Goal: Transaction & Acquisition: Subscribe to service/newsletter

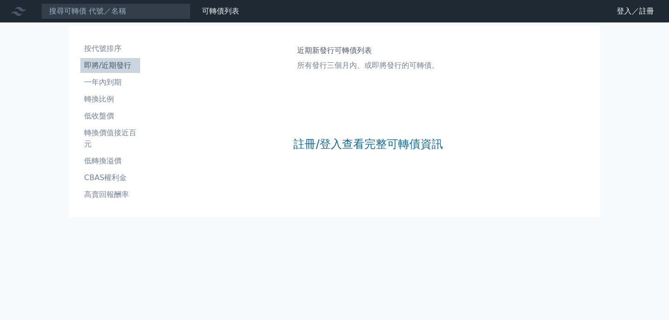
click at [343, 153] on div "註冊/登入查看完整可轉債資訊" at bounding box center [369, 143] width 150 height 123
click at [342, 143] on link "註冊/登入查看完整可轉債資訊" at bounding box center [369, 144] width 150 height 15
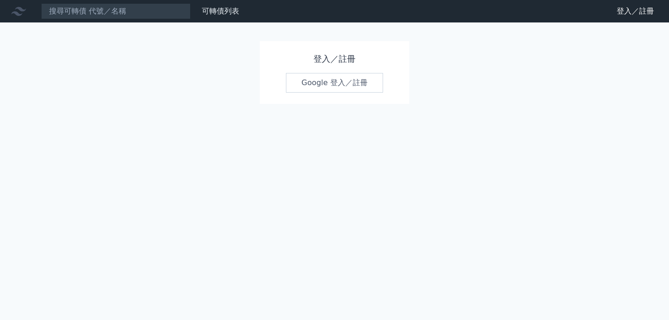
click at [335, 84] on link "Google 登入／註冊" at bounding box center [334, 83] width 97 height 20
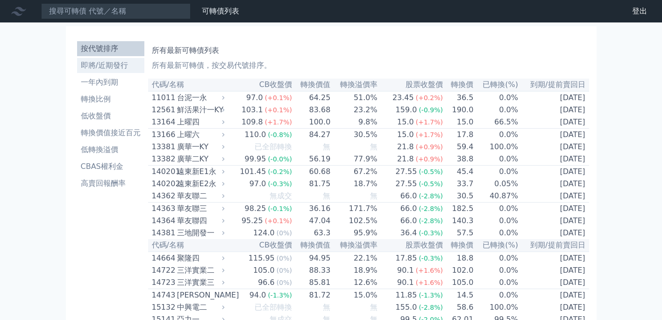
click at [106, 66] on li "即將/近期發行" at bounding box center [110, 65] width 67 height 11
